Goal: Find contact information

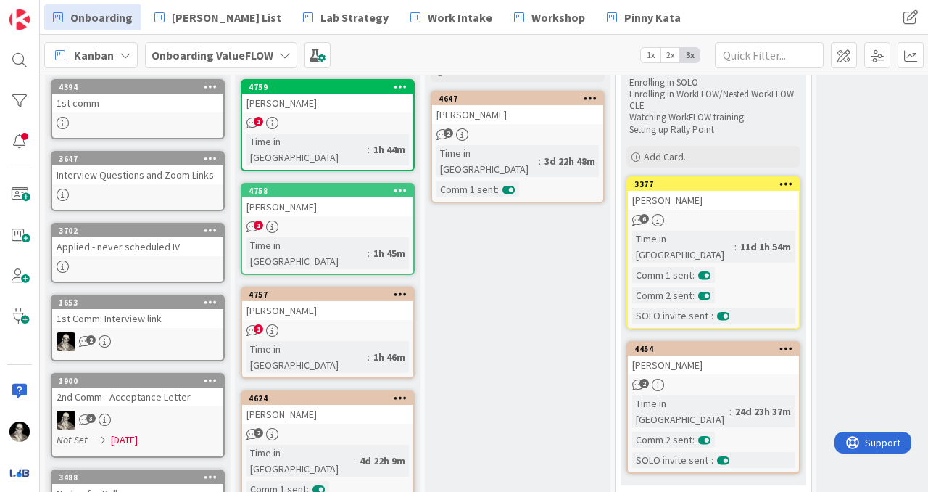
scroll to position [114, 0]
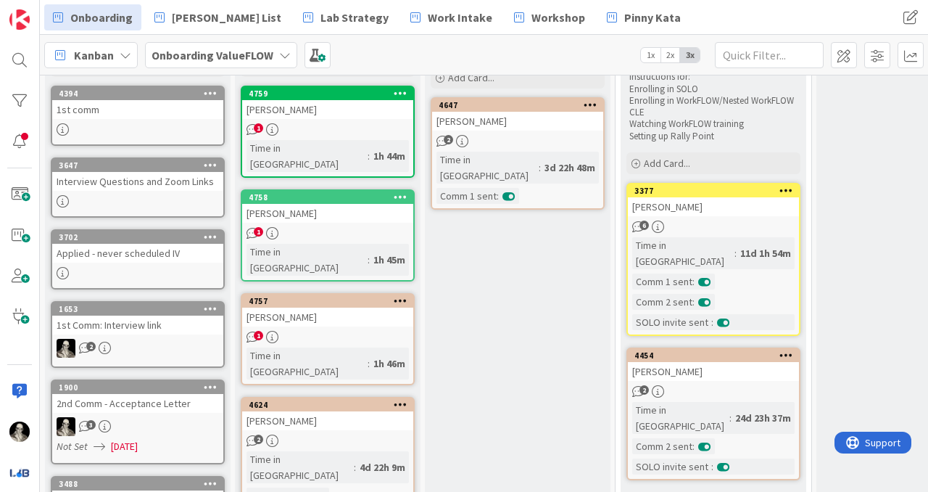
click at [353, 308] on div "[PERSON_NAME]" at bounding box center [327, 317] width 171 height 19
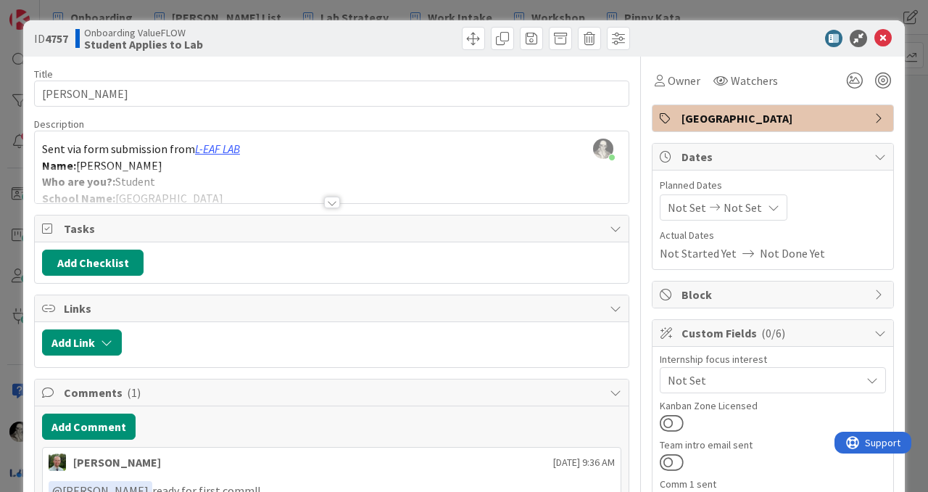
click at [330, 201] on div at bounding box center [332, 203] width 16 height 12
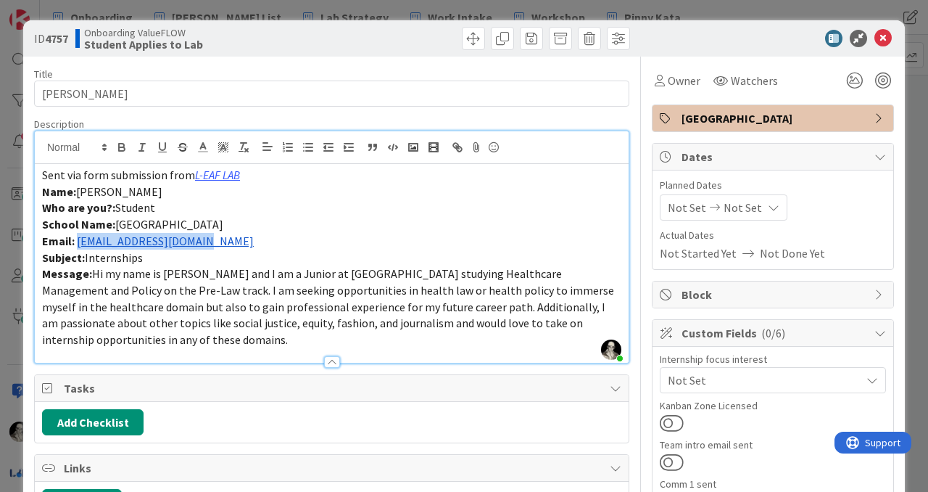
drag, startPoint x: 207, startPoint y: 242, endPoint x: 78, endPoint y: 242, distance: 129.8
click at [78, 242] on p "Email: [EMAIL_ADDRESS][DOMAIN_NAME]" at bounding box center [332, 241] width 580 height 17
copy link "[EMAIL_ADDRESS][DOMAIN_NAME]"
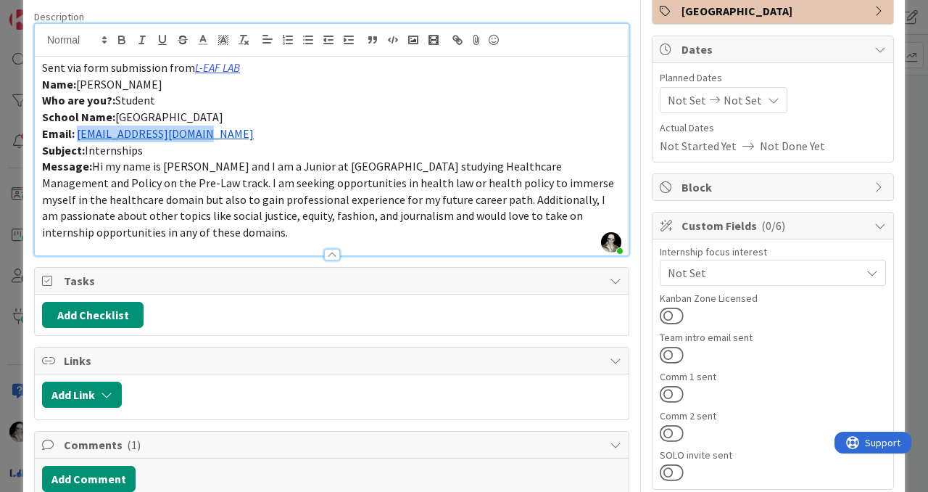
scroll to position [121, 0]
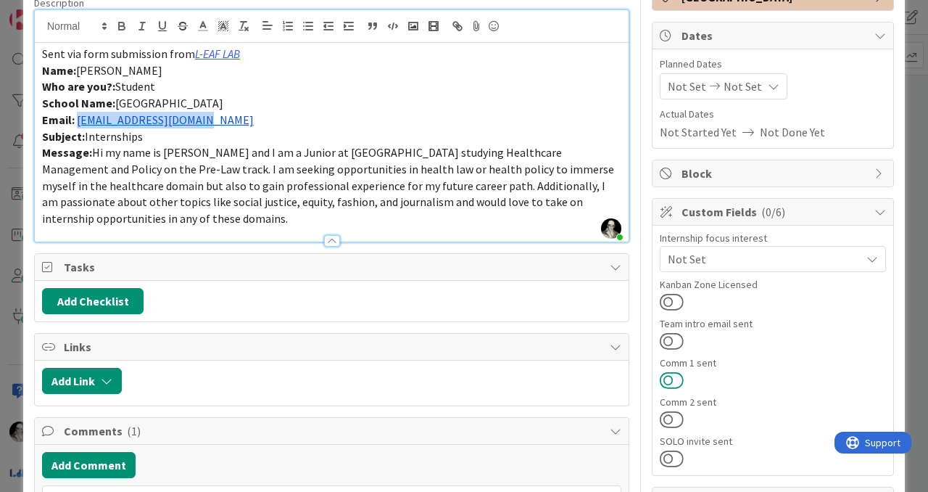
click at [672, 376] on button at bounding box center [672, 380] width 24 height 19
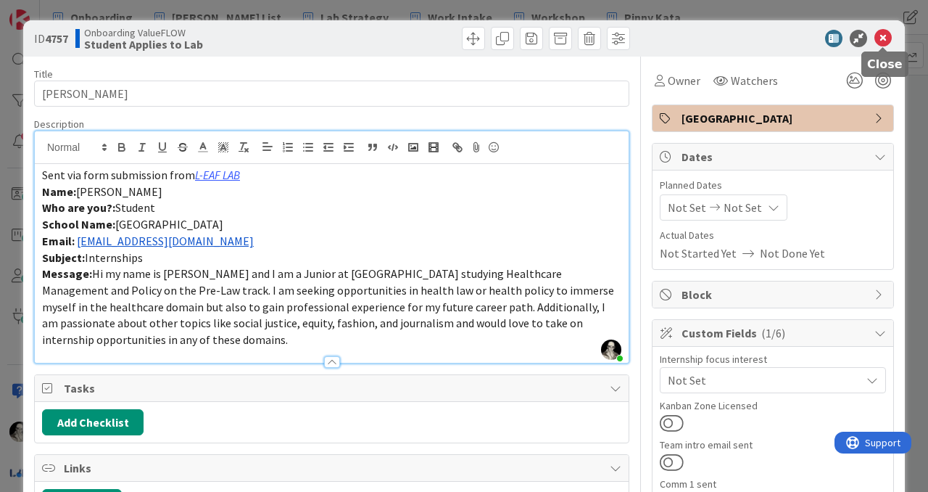
click at [885, 35] on icon at bounding box center [883, 38] width 17 height 17
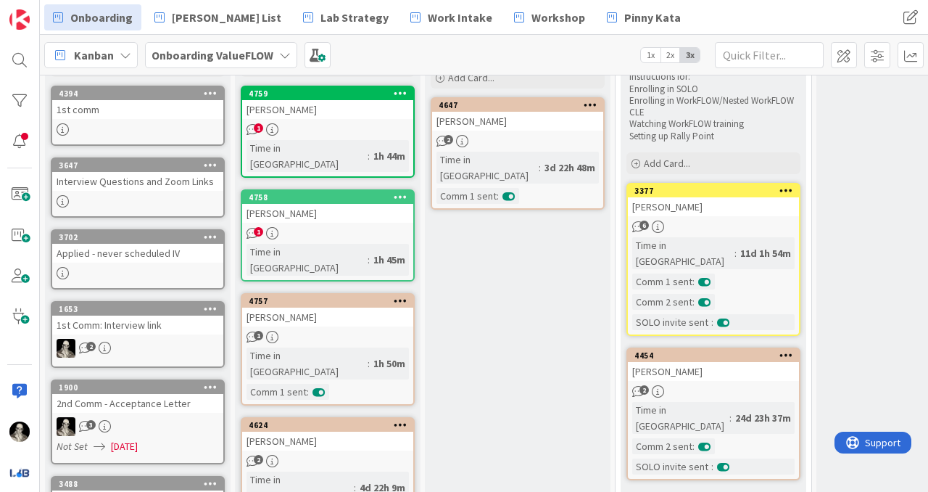
click at [129, 321] on div "1st Comm: Interview link" at bounding box center [137, 325] width 171 height 19
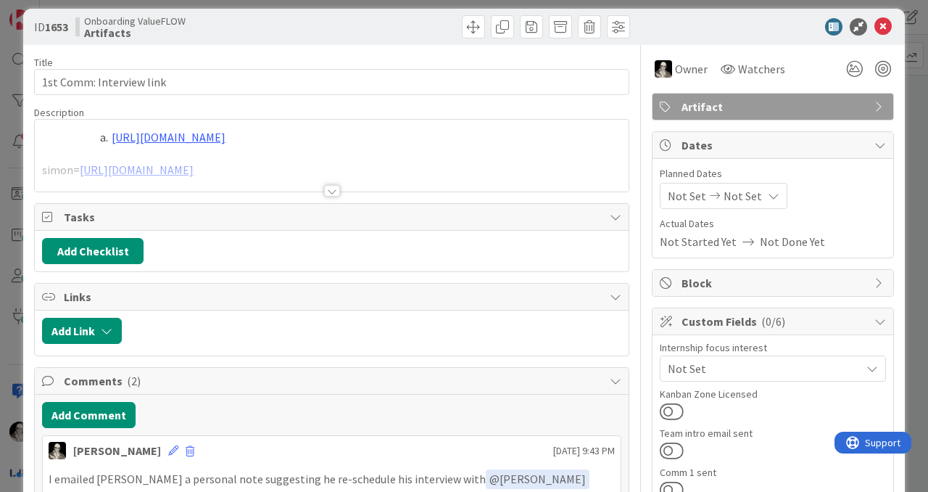
scroll to position [13, 0]
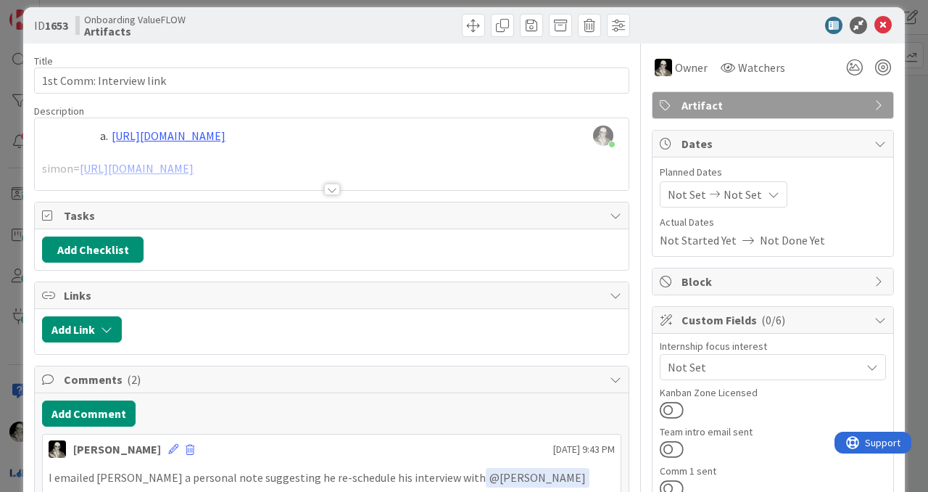
click at [332, 185] on div at bounding box center [332, 190] width 16 height 12
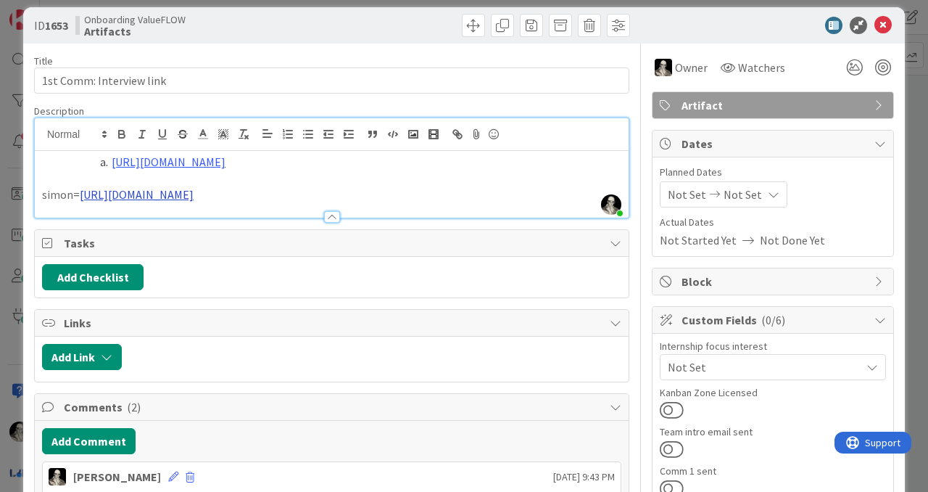
drag, startPoint x: 287, startPoint y: 201, endPoint x: 119, endPoint y: 198, distance: 167.6
click at [119, 198] on p "simon= [URL][DOMAIN_NAME]" at bounding box center [332, 194] width 580 height 17
click at [289, 185] on p at bounding box center [332, 178] width 580 height 17
click at [287, 197] on p "simon= [URL][DOMAIN_NAME]" at bounding box center [332, 194] width 580 height 17
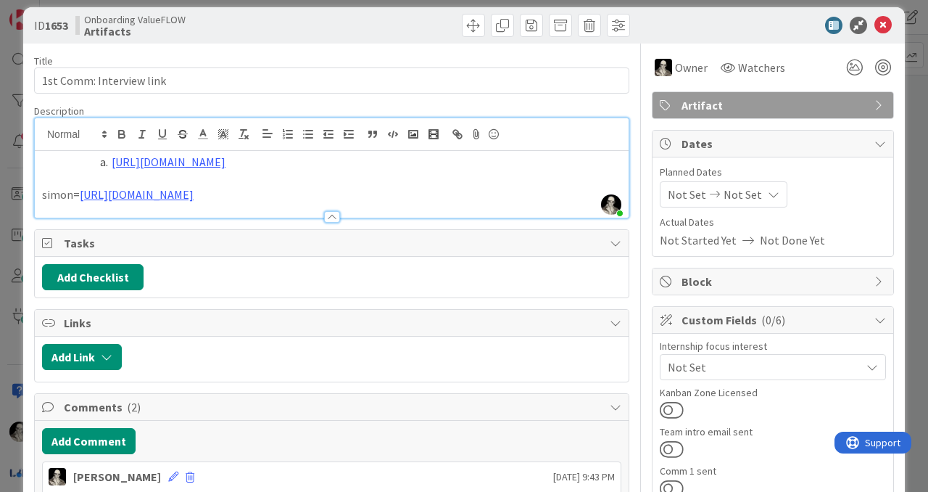
click at [287, 197] on p "simon= [URL][DOMAIN_NAME]" at bounding box center [332, 194] width 580 height 17
drag, startPoint x: 79, startPoint y: 193, endPoint x: 260, endPoint y: 205, distance: 181.0
click at [260, 205] on div "Description [PERSON_NAME] just joined [URL][DOMAIN_NAME] [PERSON_NAME]= [URL][D…" at bounding box center [332, 161] width 596 height 114
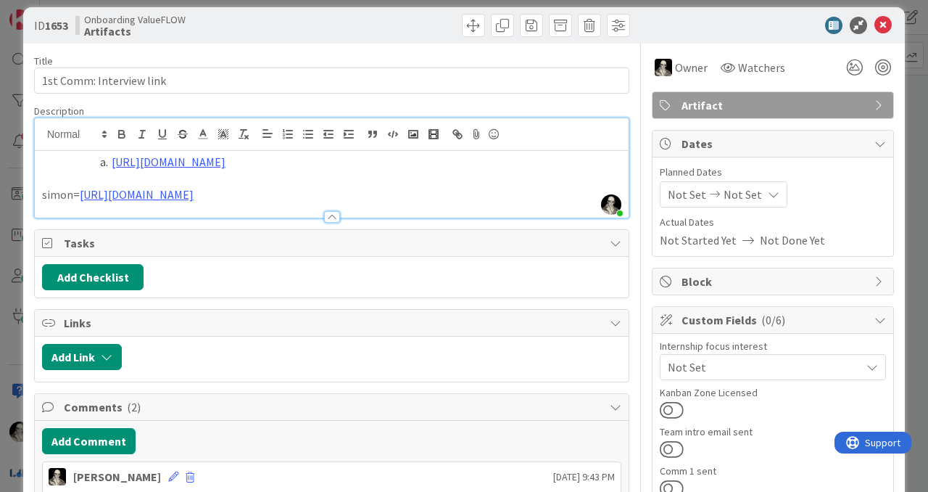
copy link "[URL][DOMAIN_NAME]"
click at [881, 26] on icon at bounding box center [883, 25] width 17 height 17
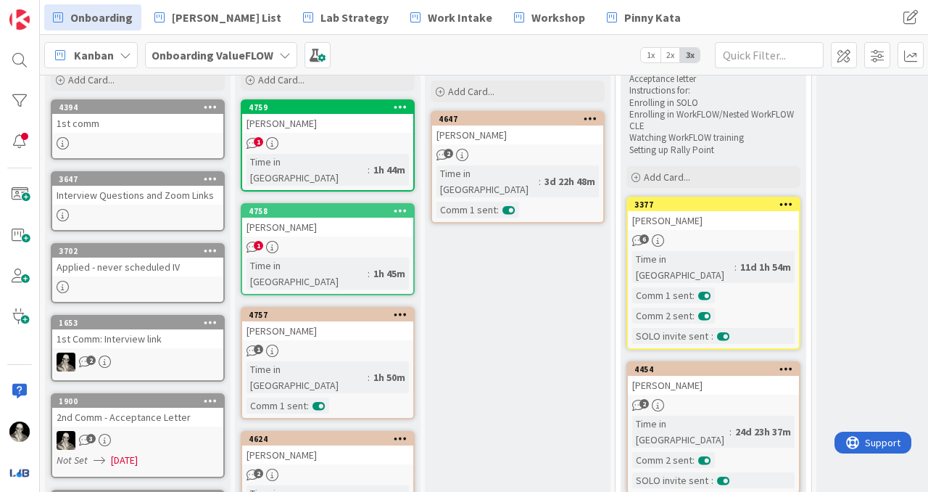
scroll to position [91, 0]
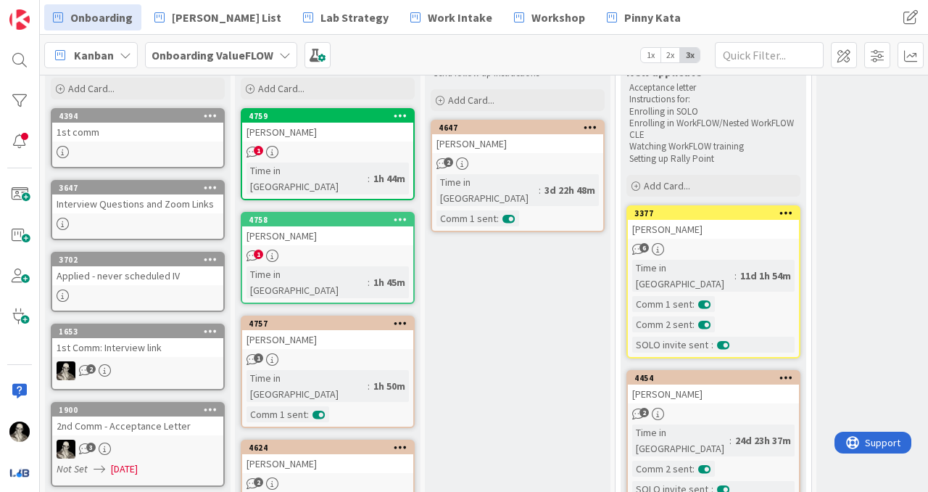
click at [342, 226] on div "[PERSON_NAME]" at bounding box center [327, 235] width 171 height 19
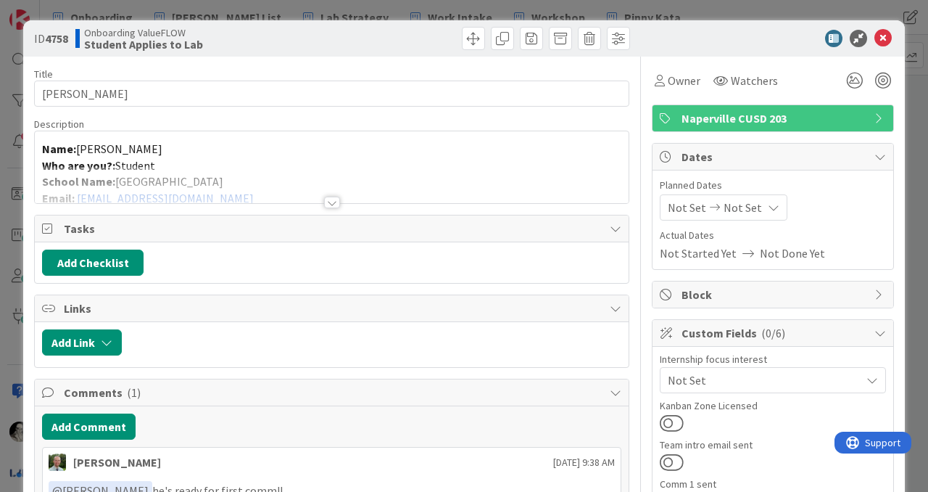
click at [331, 199] on div at bounding box center [332, 203] width 16 height 12
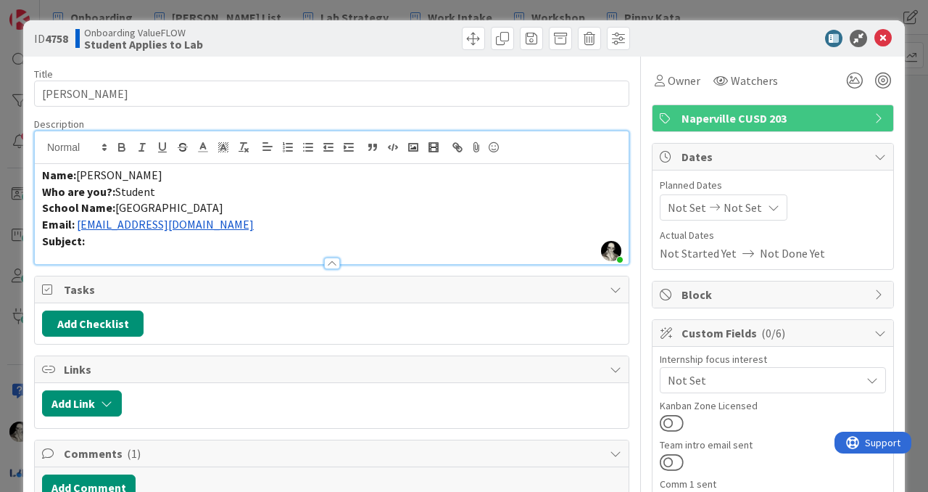
drag, startPoint x: 272, startPoint y: 228, endPoint x: 78, endPoint y: 228, distance: 193.7
click at [78, 228] on p "Email: [EMAIL_ADDRESS][DOMAIN_NAME]" at bounding box center [332, 224] width 580 height 17
copy link "[EMAIL_ADDRESS][DOMAIN_NAME]"
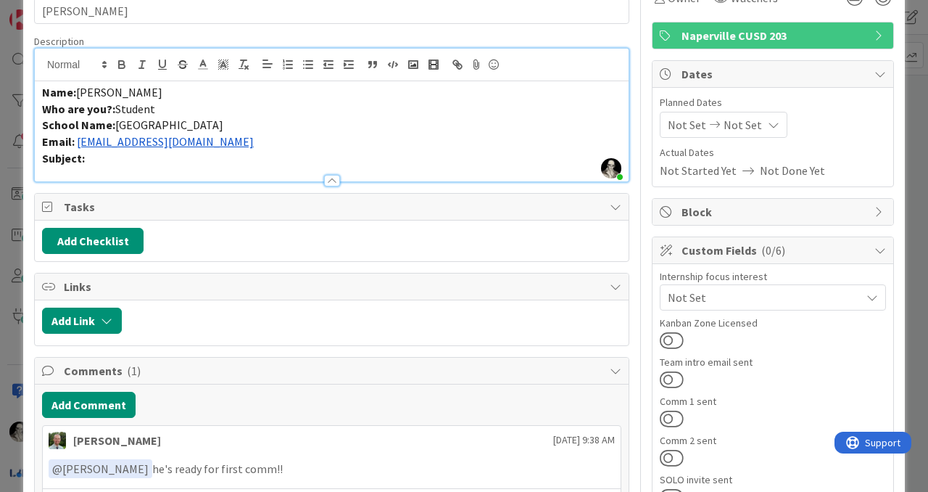
scroll to position [119, 0]
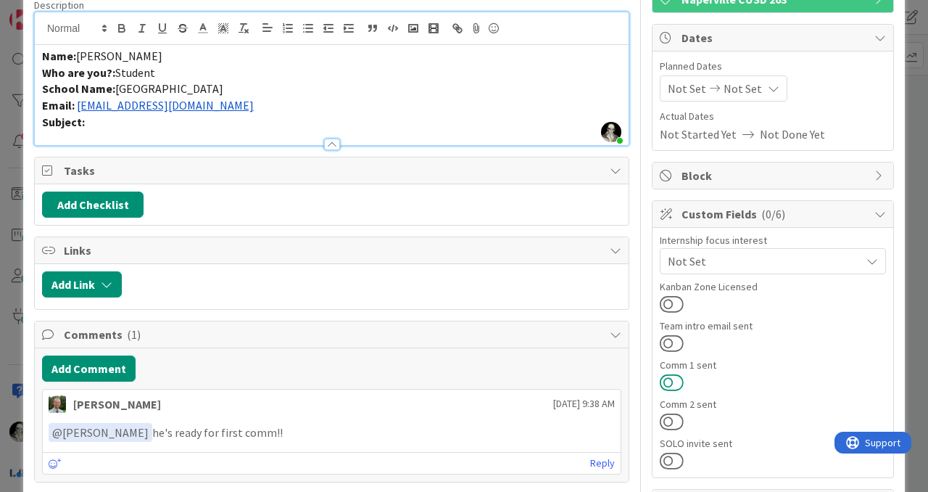
click at [672, 376] on button at bounding box center [672, 382] width 24 height 19
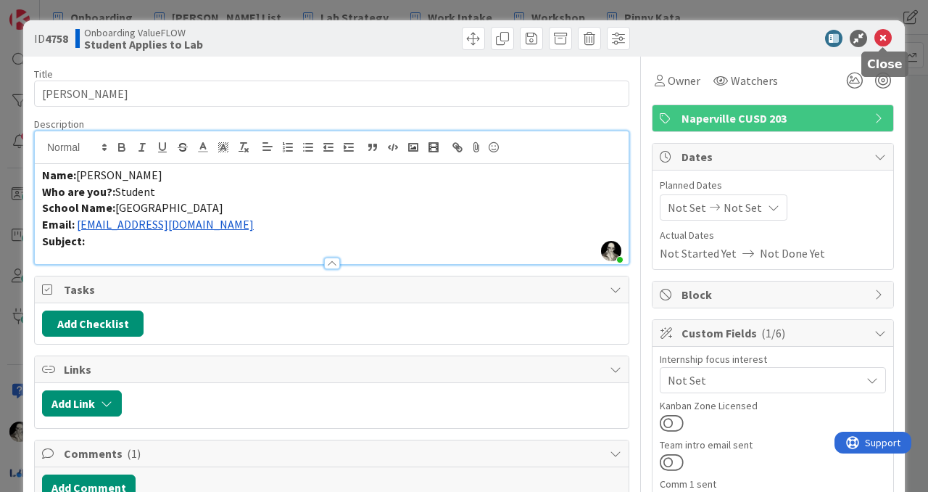
click at [881, 39] on icon at bounding box center [883, 38] width 17 height 17
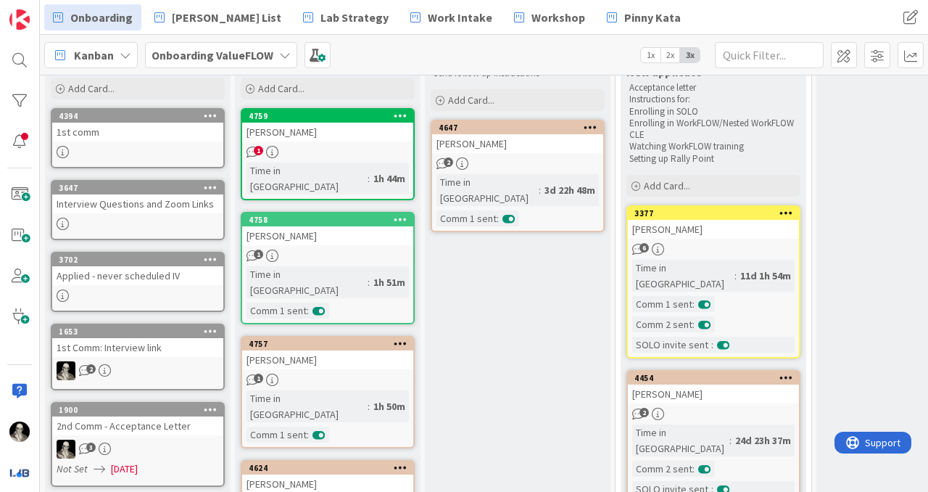
click at [330, 135] on div "[PERSON_NAME]" at bounding box center [327, 132] width 171 height 19
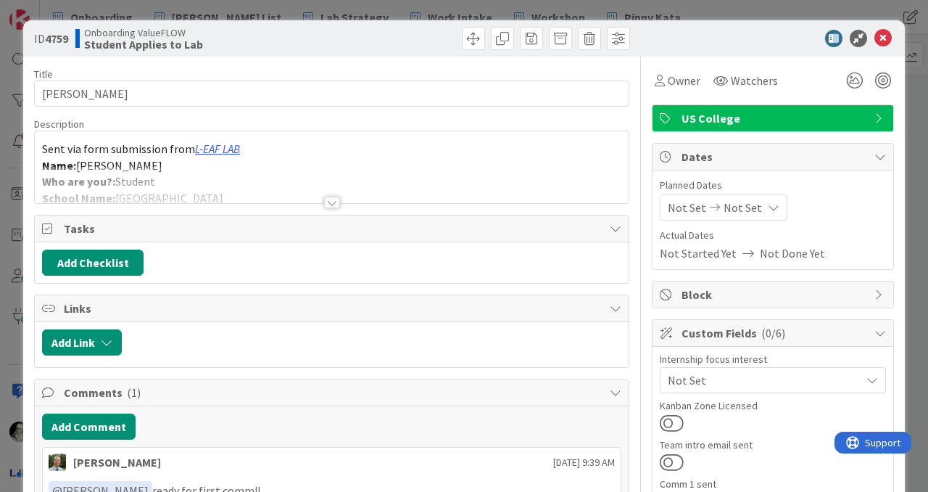
click at [334, 199] on div at bounding box center [332, 203] width 16 height 12
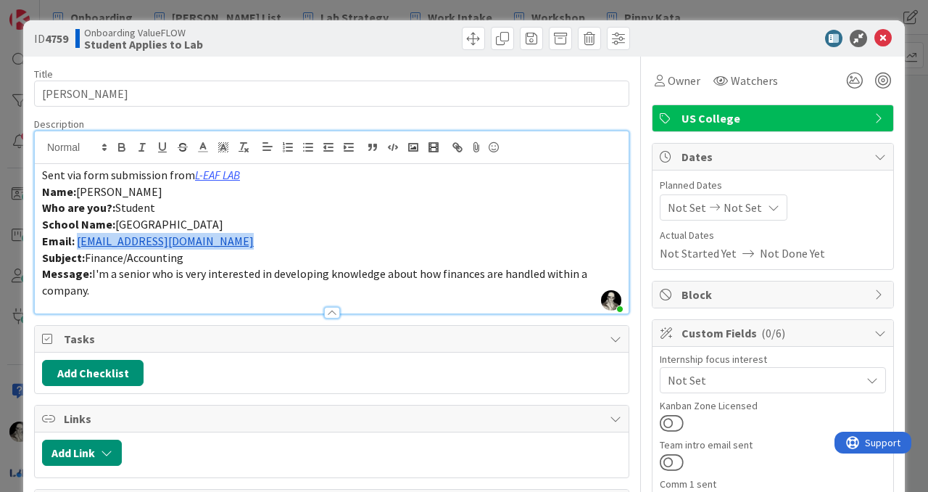
drag, startPoint x: 235, startPoint y: 245, endPoint x: 78, endPoint y: 243, distance: 157.4
click at [77, 243] on p "Email: [EMAIL_ADDRESS][DOMAIN_NAME]" at bounding box center [332, 241] width 580 height 17
copy link "[EMAIL_ADDRESS][DOMAIN_NAME]"
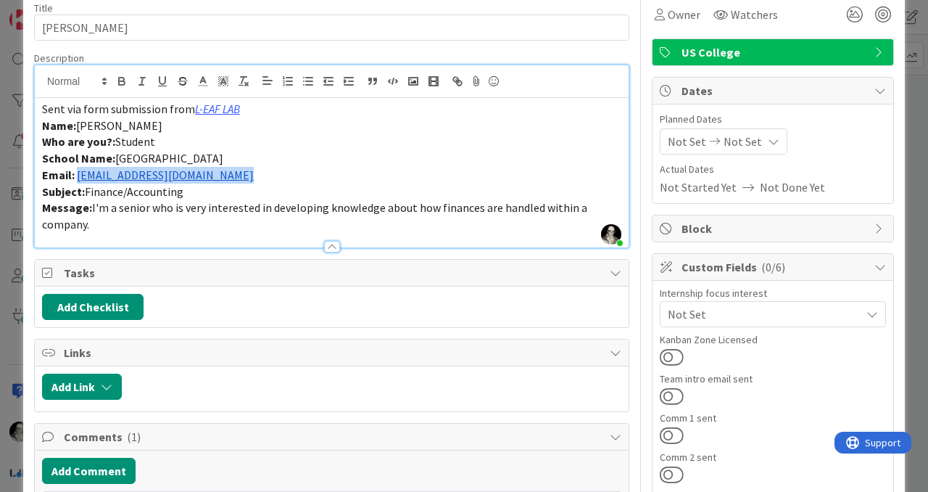
scroll to position [67, 0]
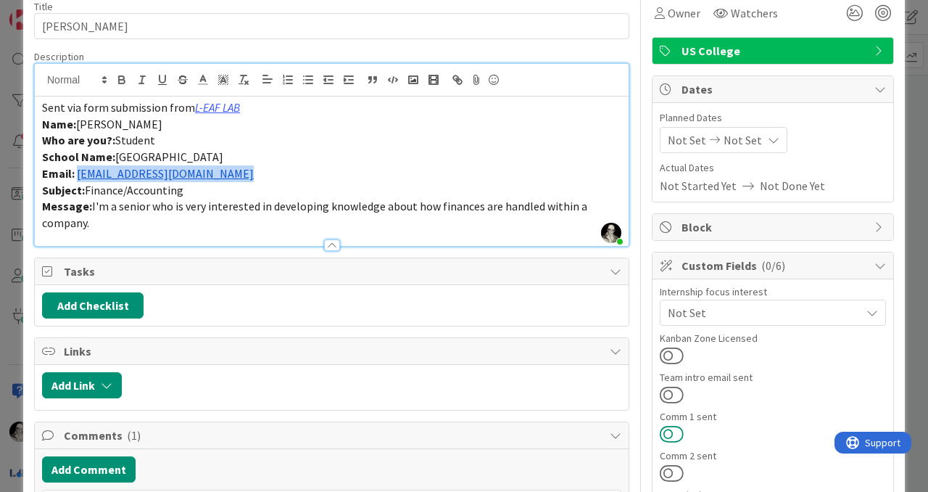
click at [670, 433] on button at bounding box center [672, 433] width 24 height 19
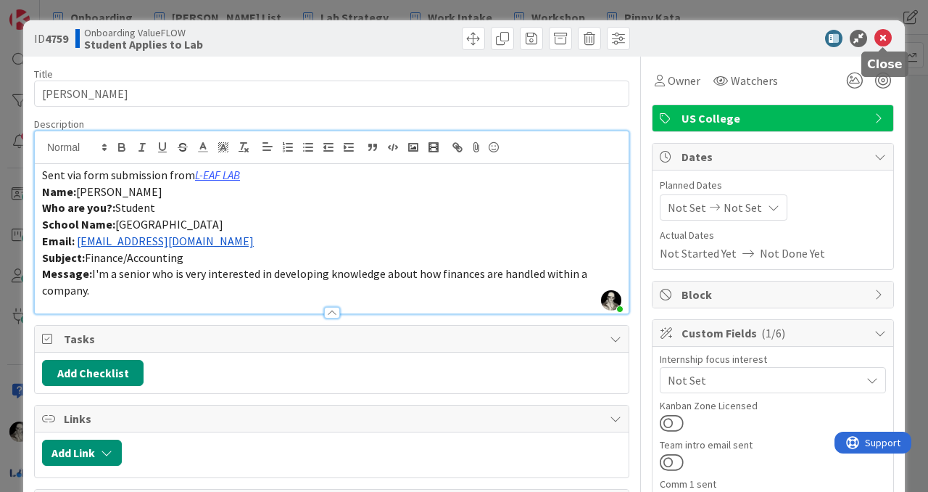
click at [883, 38] on icon at bounding box center [883, 38] width 17 height 17
